Goal: Task Accomplishment & Management: Use online tool/utility

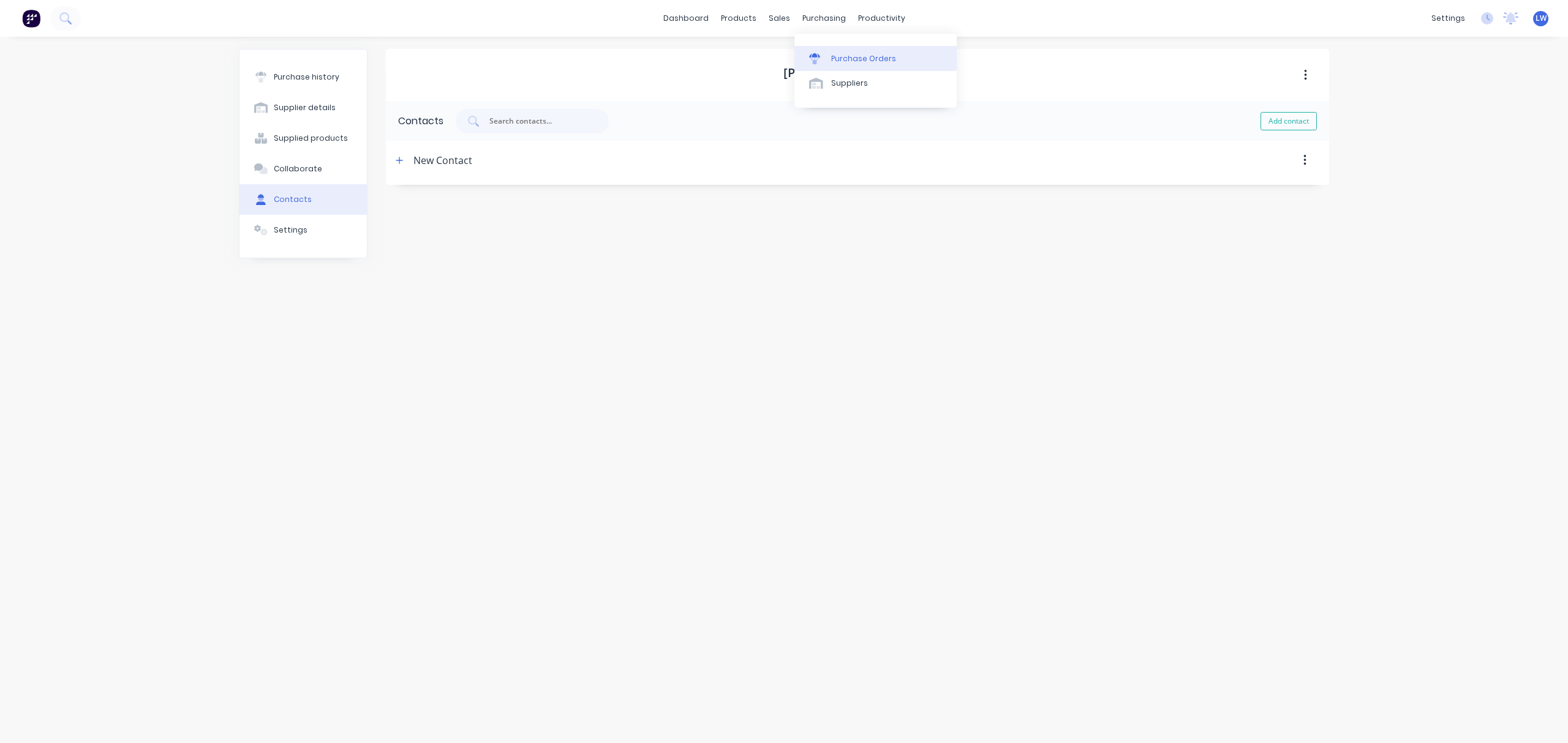
click at [849, 55] on div "Purchase Orders" at bounding box center [863, 59] width 65 height 11
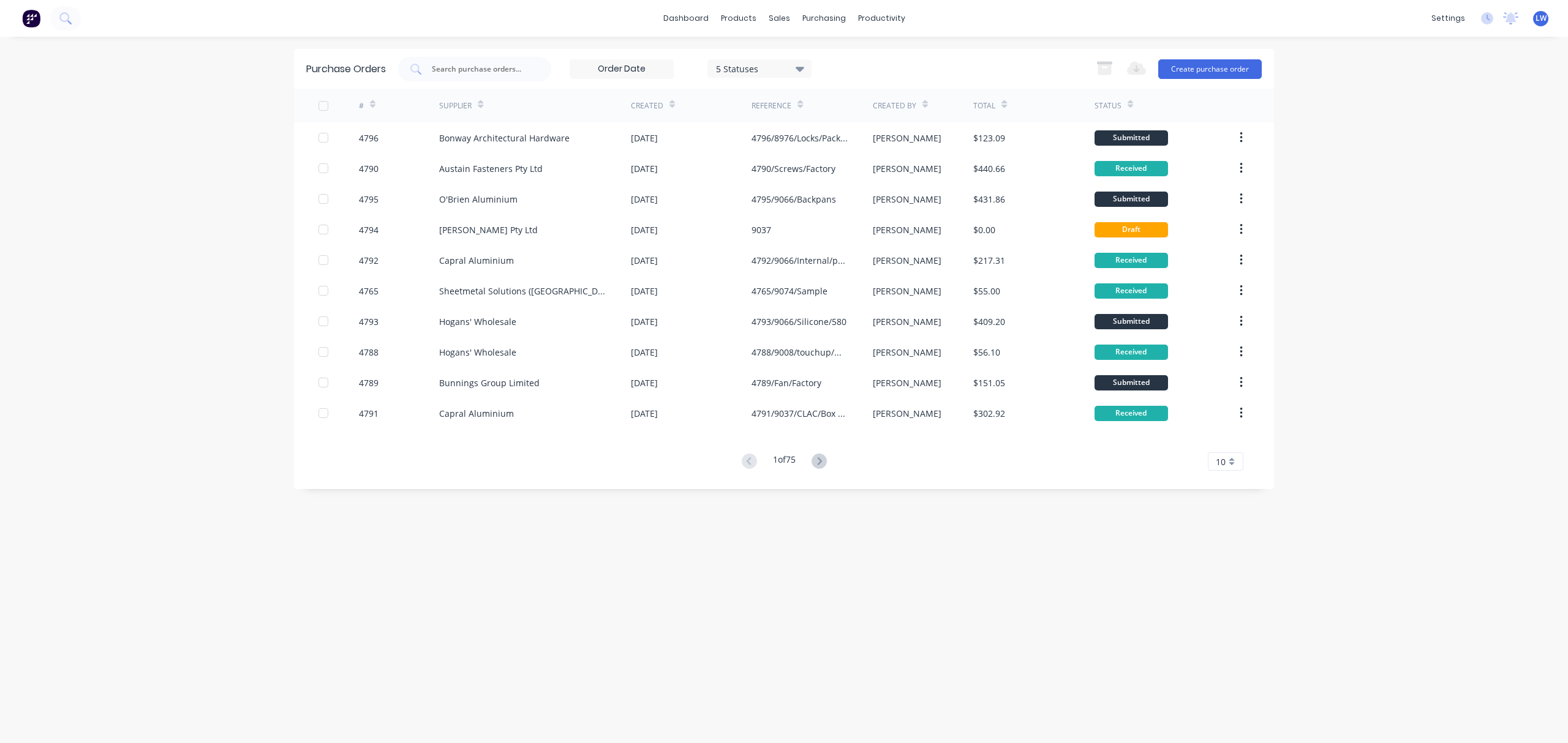
click at [650, 67] on input at bounding box center [622, 69] width 103 height 18
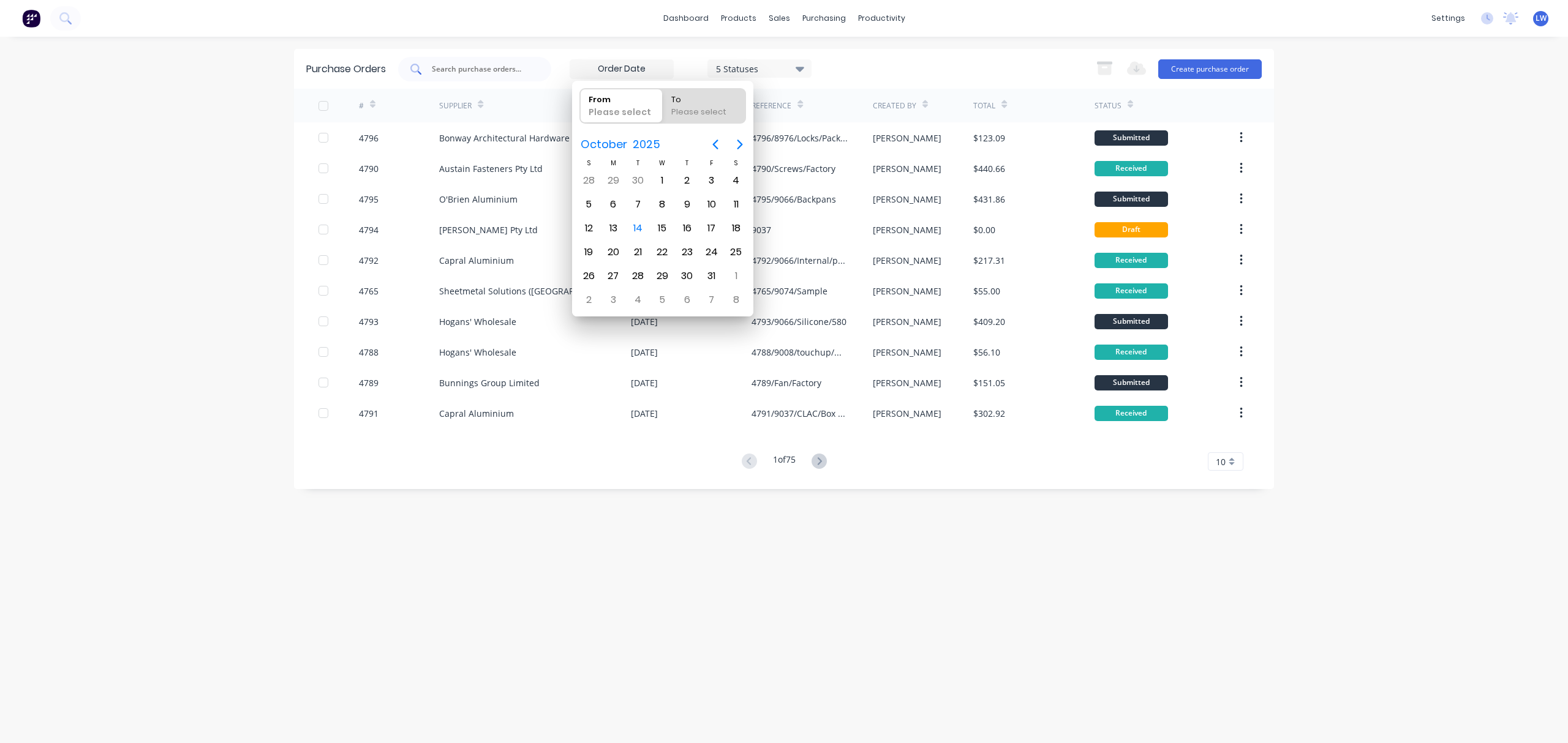
click at [513, 71] on input "text" at bounding box center [481, 68] width 102 height 12
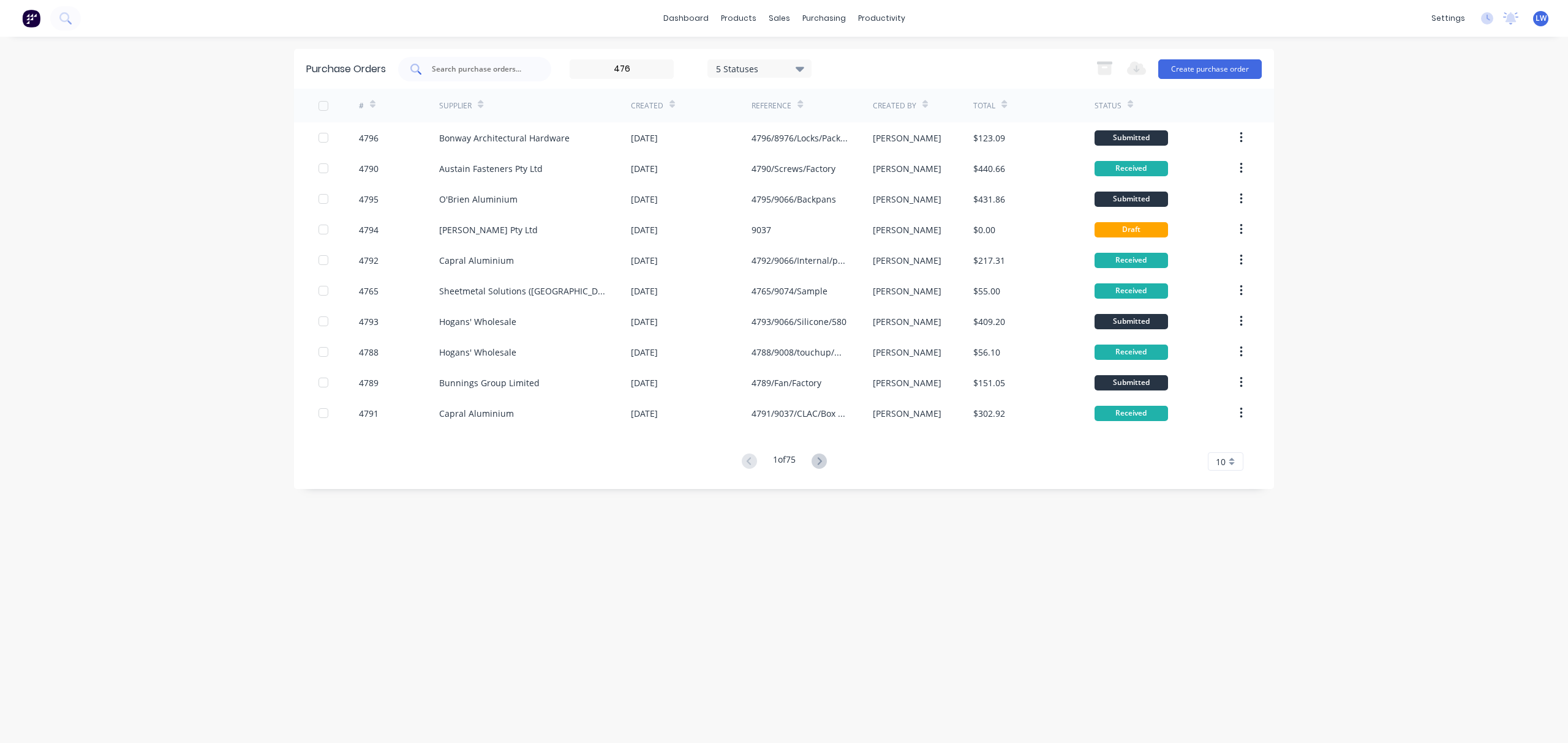
type input "4769"
drag, startPoint x: 652, startPoint y: 65, endPoint x: 507, endPoint y: 68, distance: 145.0
click at [507, 68] on div "4769 5 Statuses 5 Statuses" at bounding box center [605, 69] width 414 height 25
click at [496, 67] on input "text" at bounding box center [481, 68] width 102 height 12
paste input "4769"
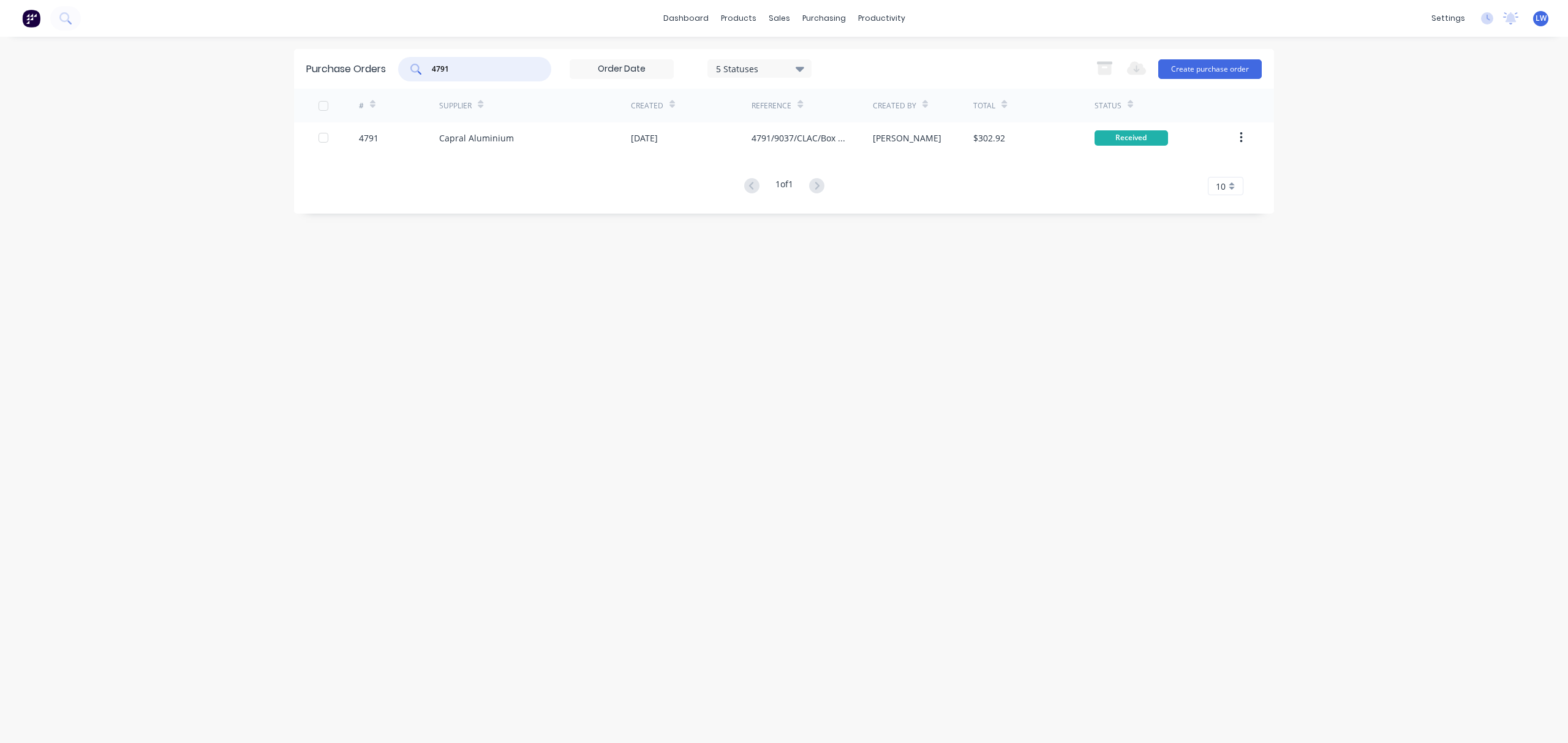
drag, startPoint x: 464, startPoint y: 74, endPoint x: 414, endPoint y: 62, distance: 51.4
click at [414, 62] on div "4791" at bounding box center [474, 69] width 153 height 25
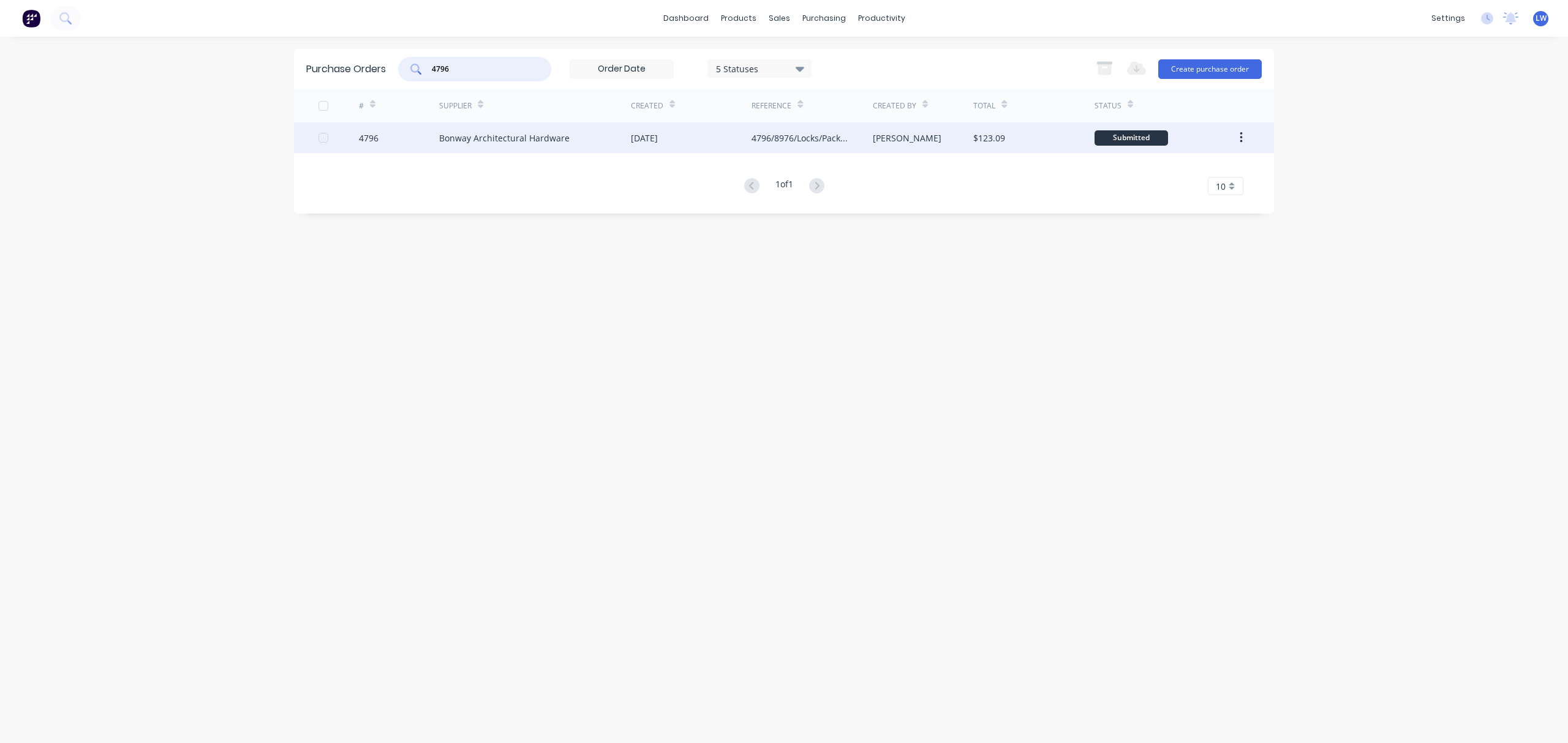
type input "4796"
click at [508, 133] on div "Bonway Architectural Hardware" at bounding box center [504, 138] width 131 height 13
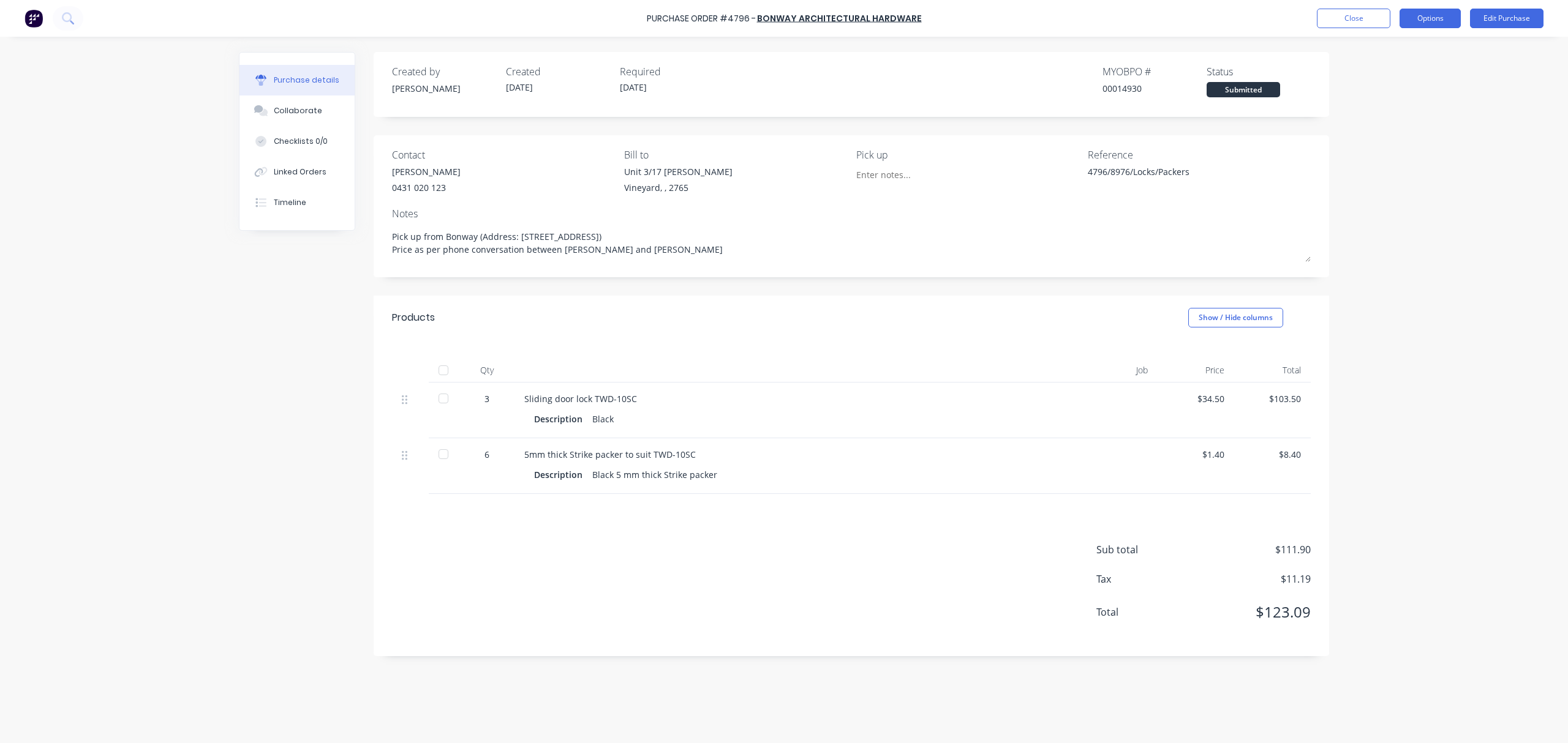
click at [1451, 22] on button "Options" at bounding box center [1430, 18] width 61 height 20
click at [1388, 76] on div "Convert to Bill" at bounding box center [1403, 74] width 95 height 18
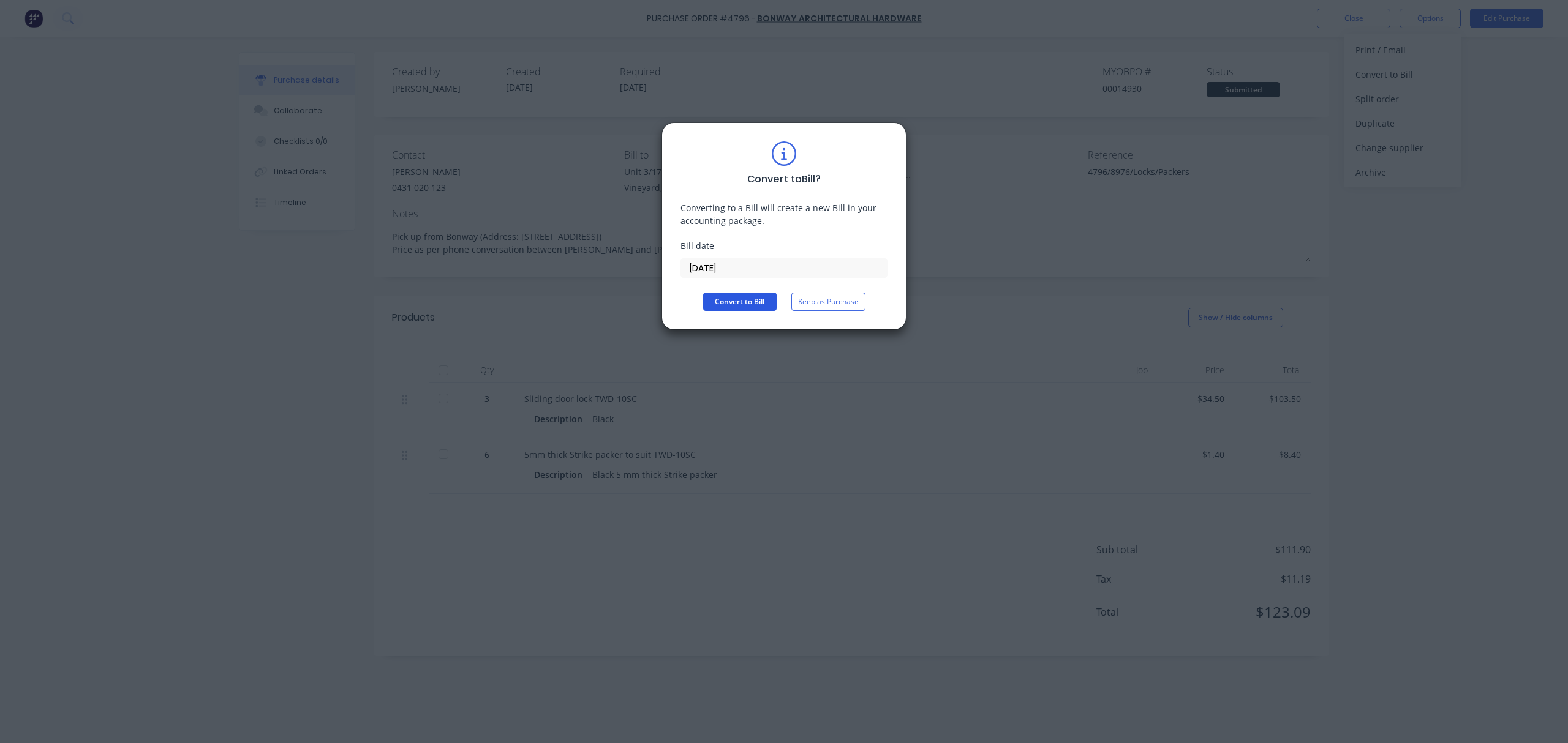
click at [736, 298] on button "Convert to Bill" at bounding box center [740, 302] width 73 height 18
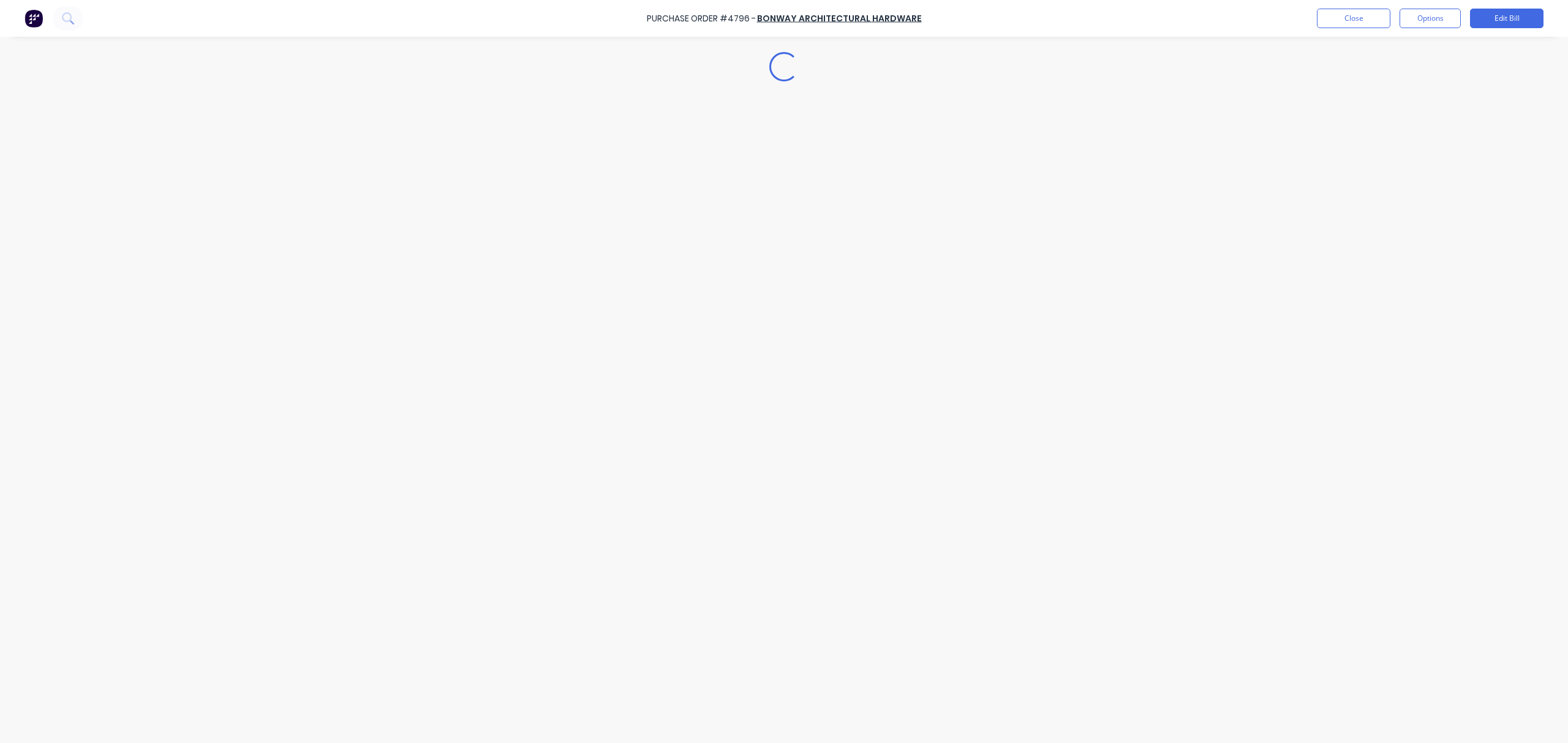
type textarea "x"
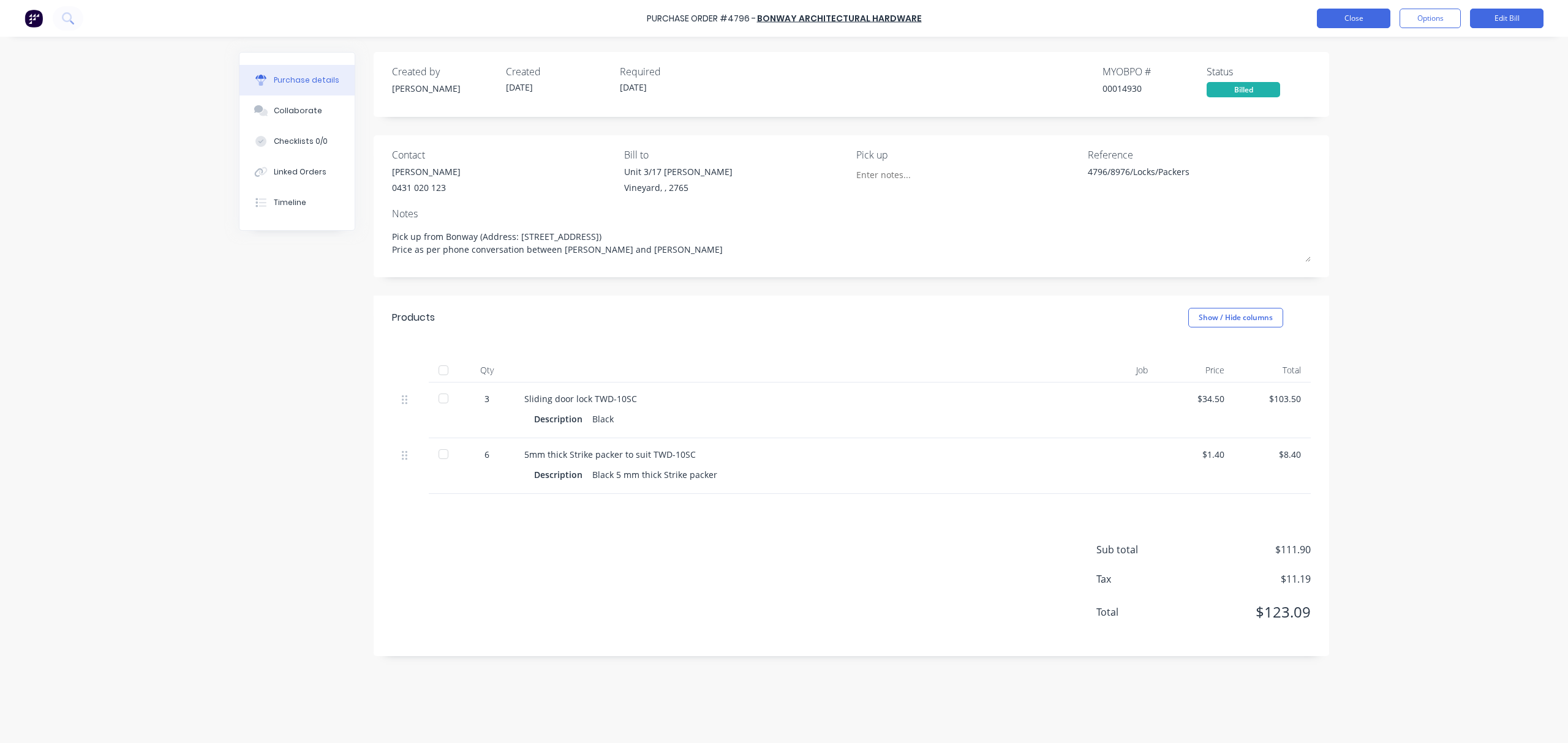
click at [1350, 15] on button "Close" at bounding box center [1353, 18] width 73 height 20
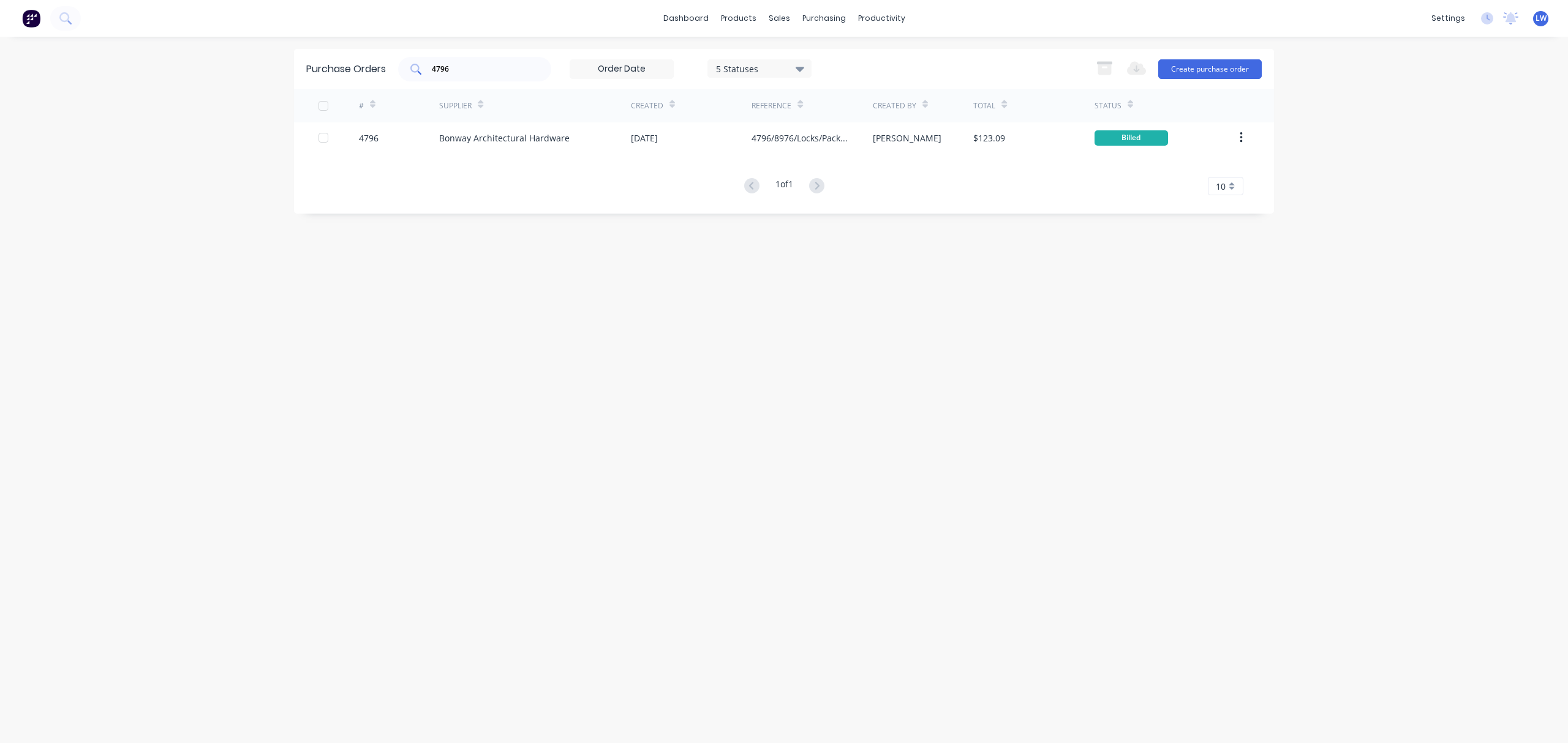
click at [469, 67] on input "4796" at bounding box center [481, 68] width 102 height 12
type input "4"
